Goal: Task Accomplishment & Management: Complete application form

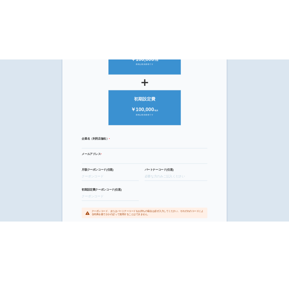
scroll to position [107, 0]
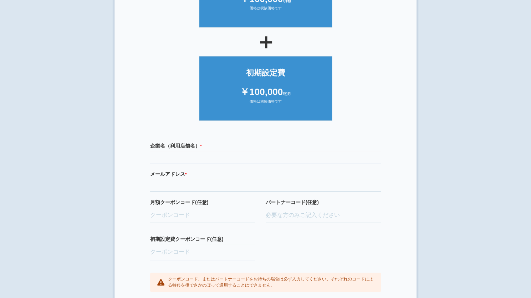
click at [301, 149] on div "企業名（利用店舗名） * 必須項目です" at bounding box center [265, 152] width 231 height 21
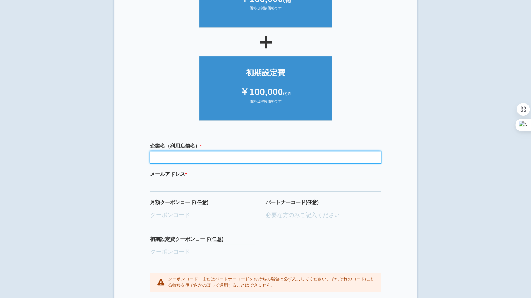
click at [300, 156] on input "text" at bounding box center [265, 157] width 231 height 12
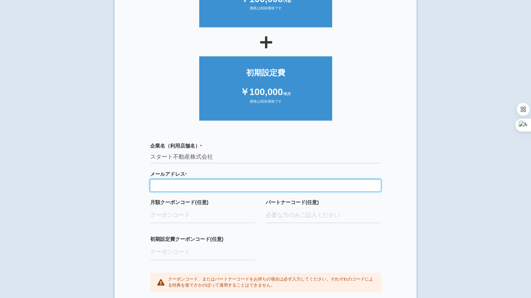
click at [209, 187] on input "email" at bounding box center [265, 185] width 231 height 12
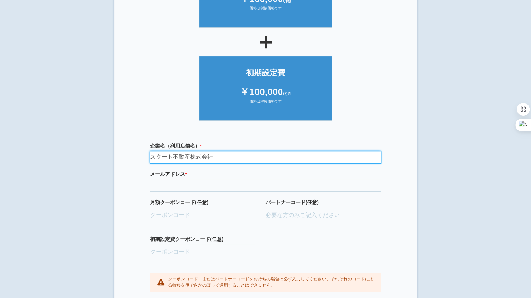
click at [230, 158] on input "スタート不動産株式会社" at bounding box center [265, 157] width 231 height 12
type input "ス"
type input "s"
type input "スタート不動産株式会社"
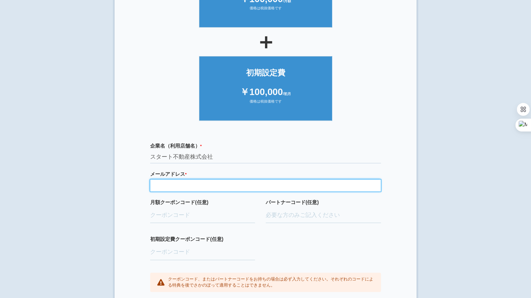
type input "ｋ"
type input "kenta0428jp@gmail.com"
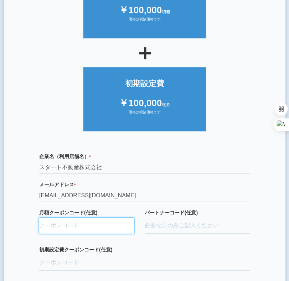
click at [70, 234] on input "月額クーポンコード(任意)" at bounding box center [86, 226] width 95 height 16
paste input "hZ1wXElG"
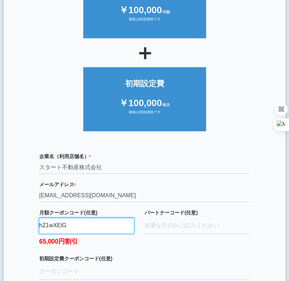
type input "hZ1wXElG"
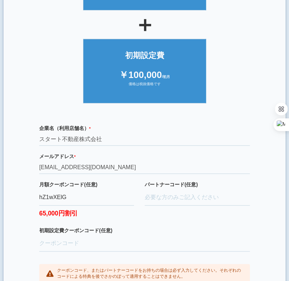
scroll to position [178, 0]
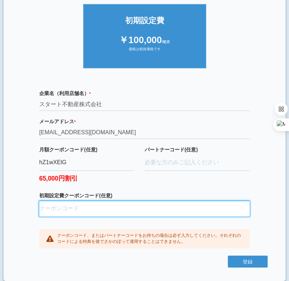
click at [134, 212] on input "初期設定費クーポンコード(任意)" at bounding box center [144, 209] width 211 height 16
paste input "oQ9fvfbL"
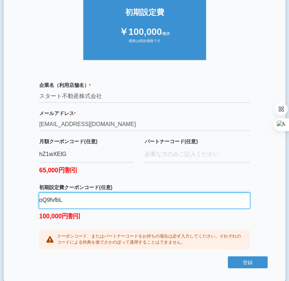
type input "oQ9fvfbL"
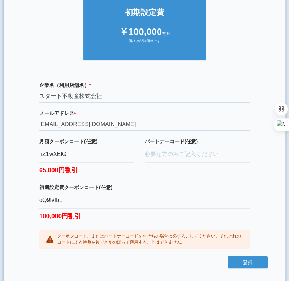
click at [32, 196] on div "企業名（利用店舗名） * 必須項目です スタート不動産株式会社 メールアドレス * 必須項目です 正しいメールアドレスを入力してください kenta0428j…" at bounding box center [144, 166] width 247 height 182
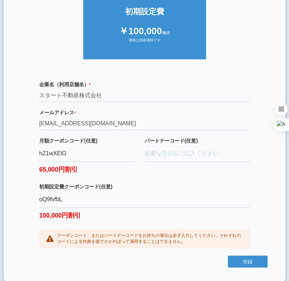
scroll to position [189, 0]
click at [239, 258] on button "登録" at bounding box center [248, 262] width 40 height 12
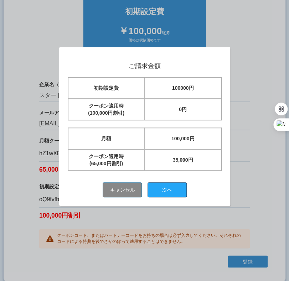
click at [182, 186] on button "次へ" at bounding box center [167, 190] width 39 height 15
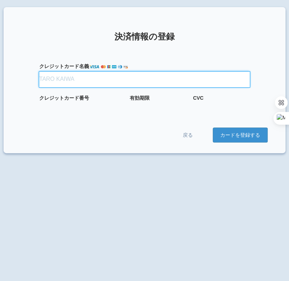
click at [98, 82] on input "クレジット カード名義" at bounding box center [144, 80] width 211 height 16
type input "[PERSON_NAME]"
drag, startPoint x: 105, startPoint y: 79, endPoint x: -1, endPoint y: 92, distance: 107.1
click at [0, 92] on html "× 決済情報の登録 クレジット カード名義 [PERSON_NAME] クレジット カード番号 有効期限 CVC 戻る カードを登録する" at bounding box center [144, 140] width 289 height 281
type input "[PERSON_NAME]"
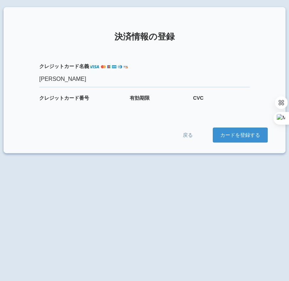
click at [166, 115] on form "クレジット カード名義 [PERSON_NAME] クレジット カード番号 有効期限 CVC 戻る カードを登録する" at bounding box center [144, 96] width 247 height 94
click at [166, 108] on div at bounding box center [161, 106] width 62 height 6
click at [211, 111] on form "クレジット カード名義 [PERSON_NAME] クレジット カード番号 有効期限 CVC 戻る カードを登録する" at bounding box center [144, 96] width 247 height 94
click at [211, 110] on form "クレジット カード名義 [PERSON_NAME] クレジット カード番号 有効期限 CVC 戻る カードを登録する" at bounding box center [144, 96] width 247 height 94
click at [93, 138] on div "戻る カードを登録する" at bounding box center [144, 135] width 247 height 15
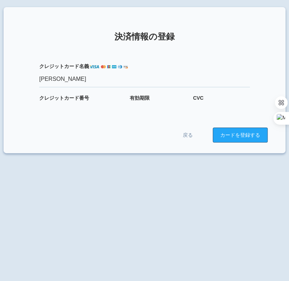
click at [245, 135] on button "カードを登録する" at bounding box center [240, 135] width 55 height 15
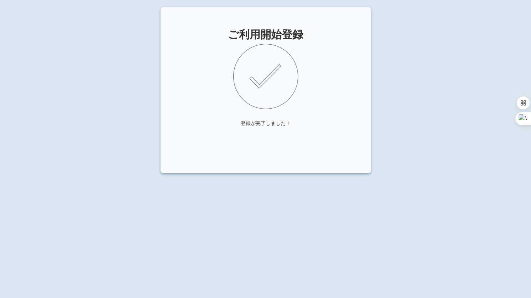
click at [232, 230] on div "ご利用開始登録 登録が完了しました！" at bounding box center [265, 156] width 531 height 298
click at [280, 79] on img at bounding box center [265, 76] width 65 height 65
